Goal: Task Accomplishment & Management: Use online tool/utility

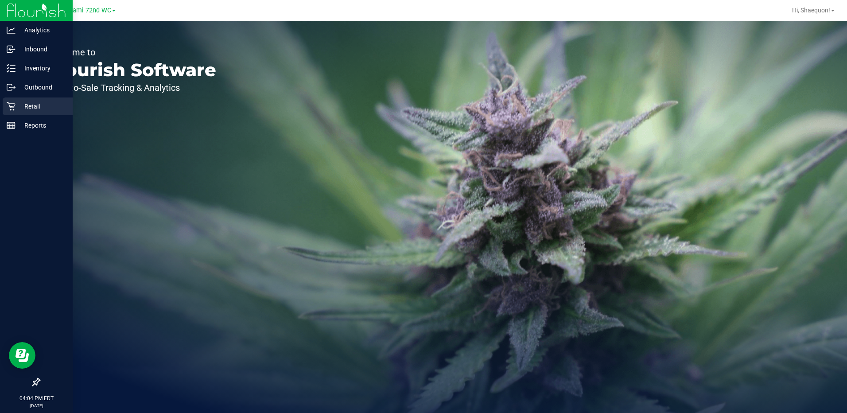
click at [26, 110] on p "Retail" at bounding box center [42, 106] width 53 height 11
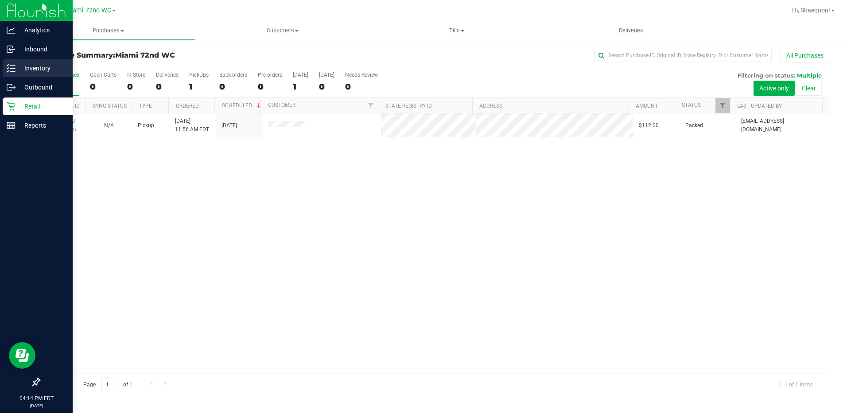
click at [18, 70] on p "Inventory" at bounding box center [42, 68] width 53 height 11
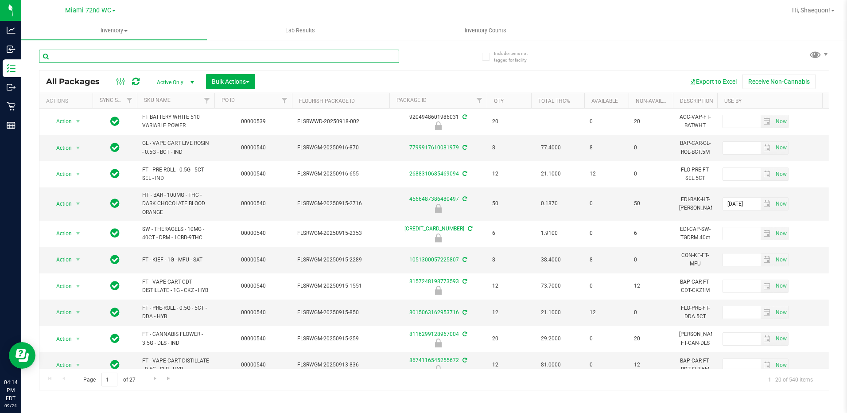
click at [130, 58] on input "text" at bounding box center [219, 56] width 360 height 13
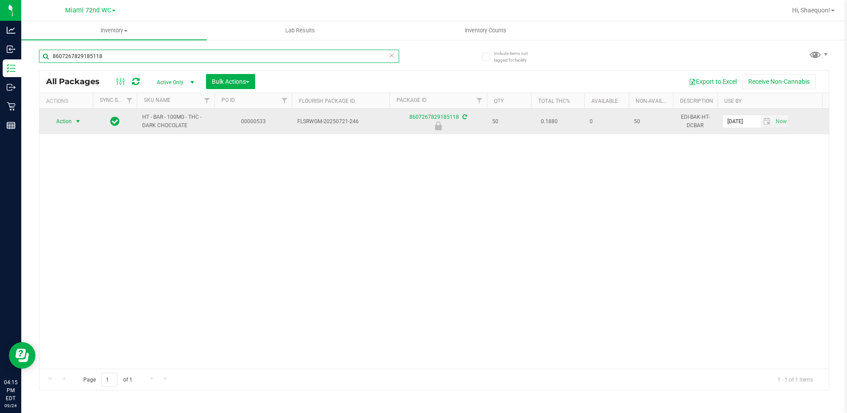
type input "8607267829185118"
click at [80, 123] on span "select" at bounding box center [77, 121] width 7 height 7
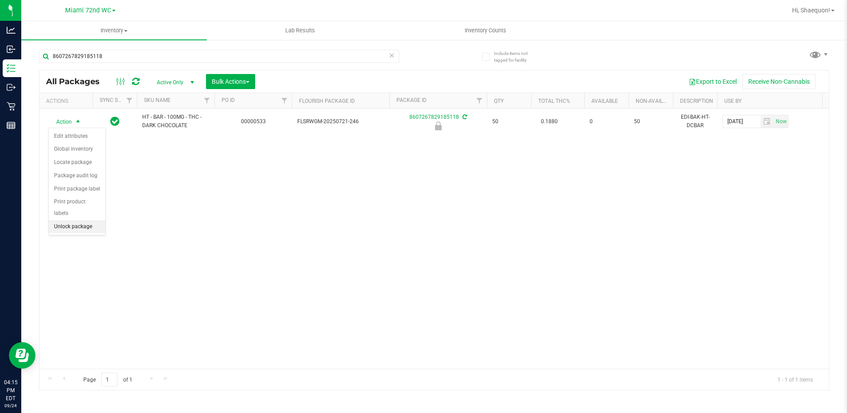
click at [82, 220] on li "Unlock package" at bounding box center [77, 226] width 57 height 13
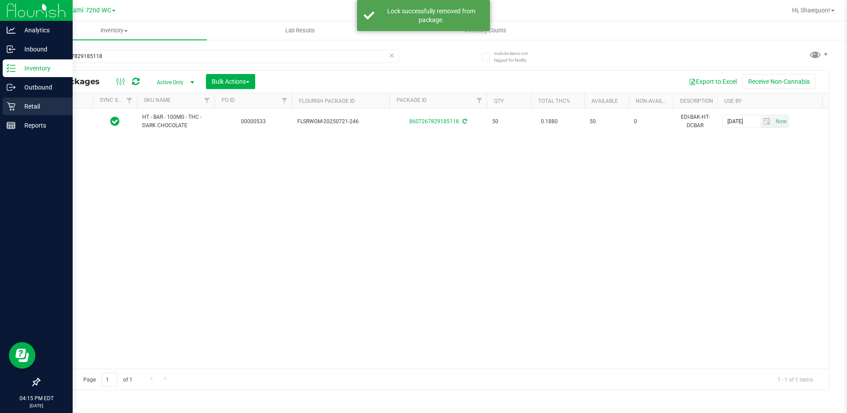
click at [15, 107] on icon at bounding box center [11, 106] width 9 height 9
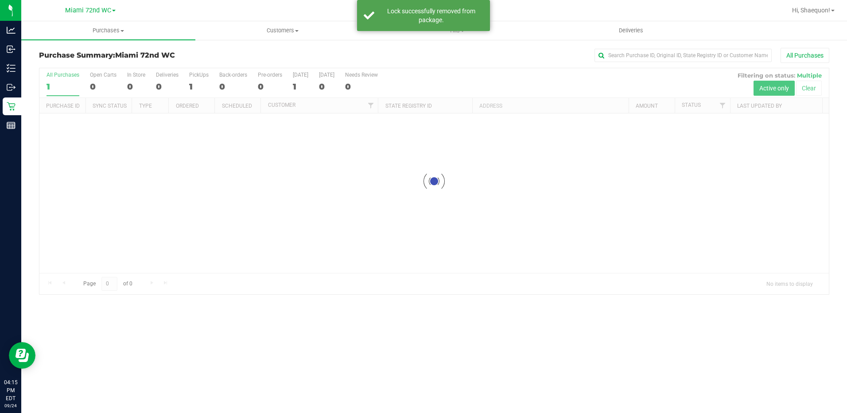
click at [208, 210] on div at bounding box center [433, 181] width 789 height 226
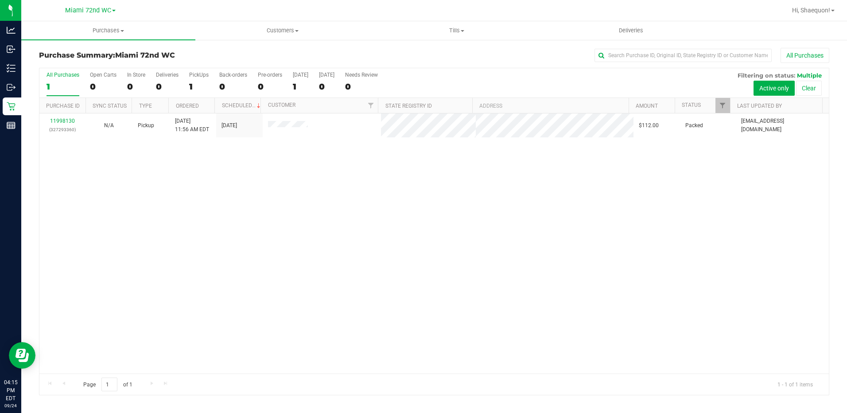
drag, startPoint x: 202, startPoint y: 216, endPoint x: 524, endPoint y: 311, distance: 335.5
click at [524, 311] on div "11998130 (327293360) N/A Pickup [DATE] 11:56 AM EDT 9/24/2025 $112.00 Packed [E…" at bounding box center [433, 243] width 789 height 260
